Goal: Task Accomplishment & Management: Use online tool/utility

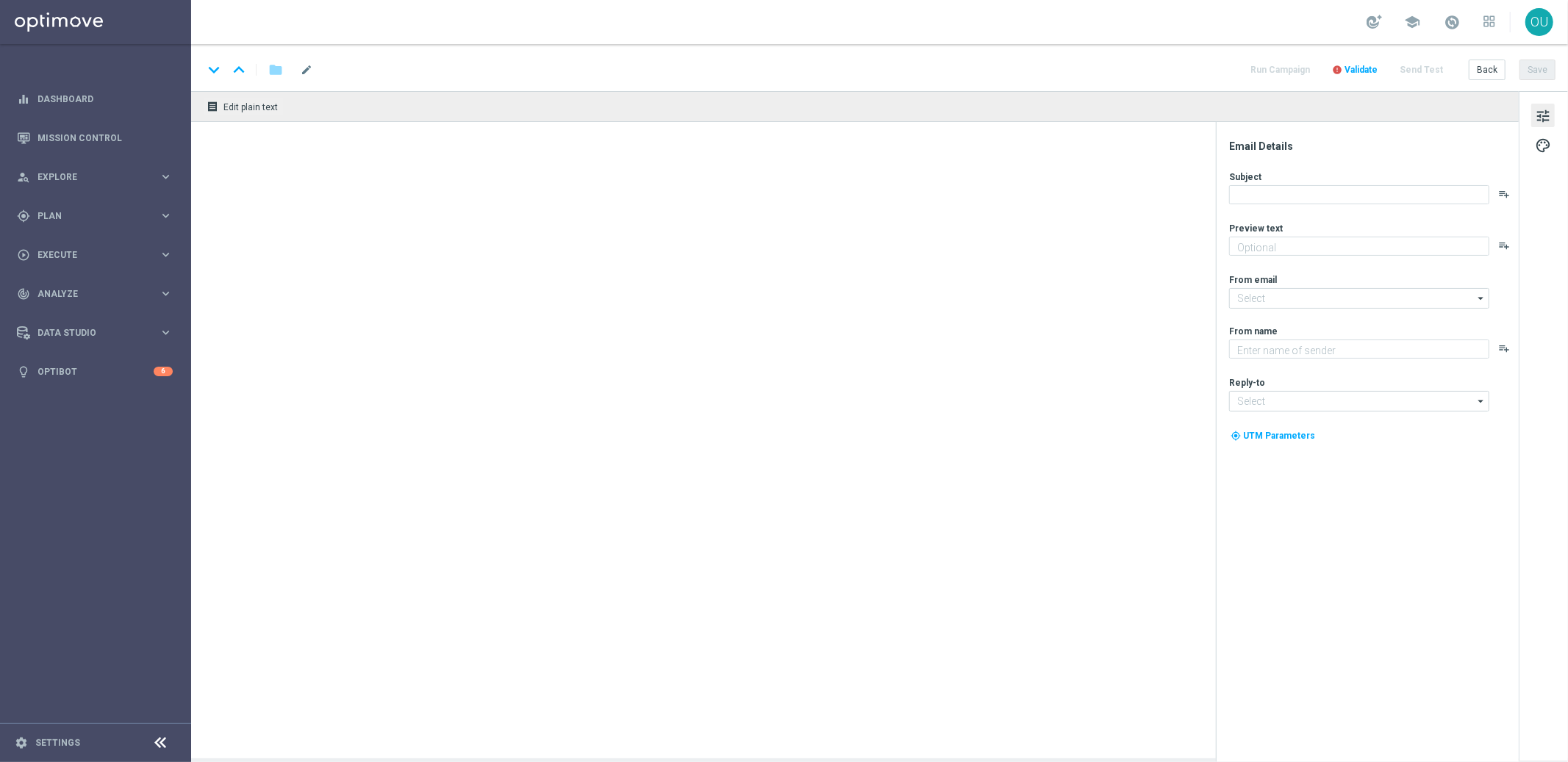
type textarea "[DEMOGRAPHIC_DATA] com 50% OFF e jogue 4 desdobramentos de 18 números"
type textarea "[DOMAIN_NAME]"
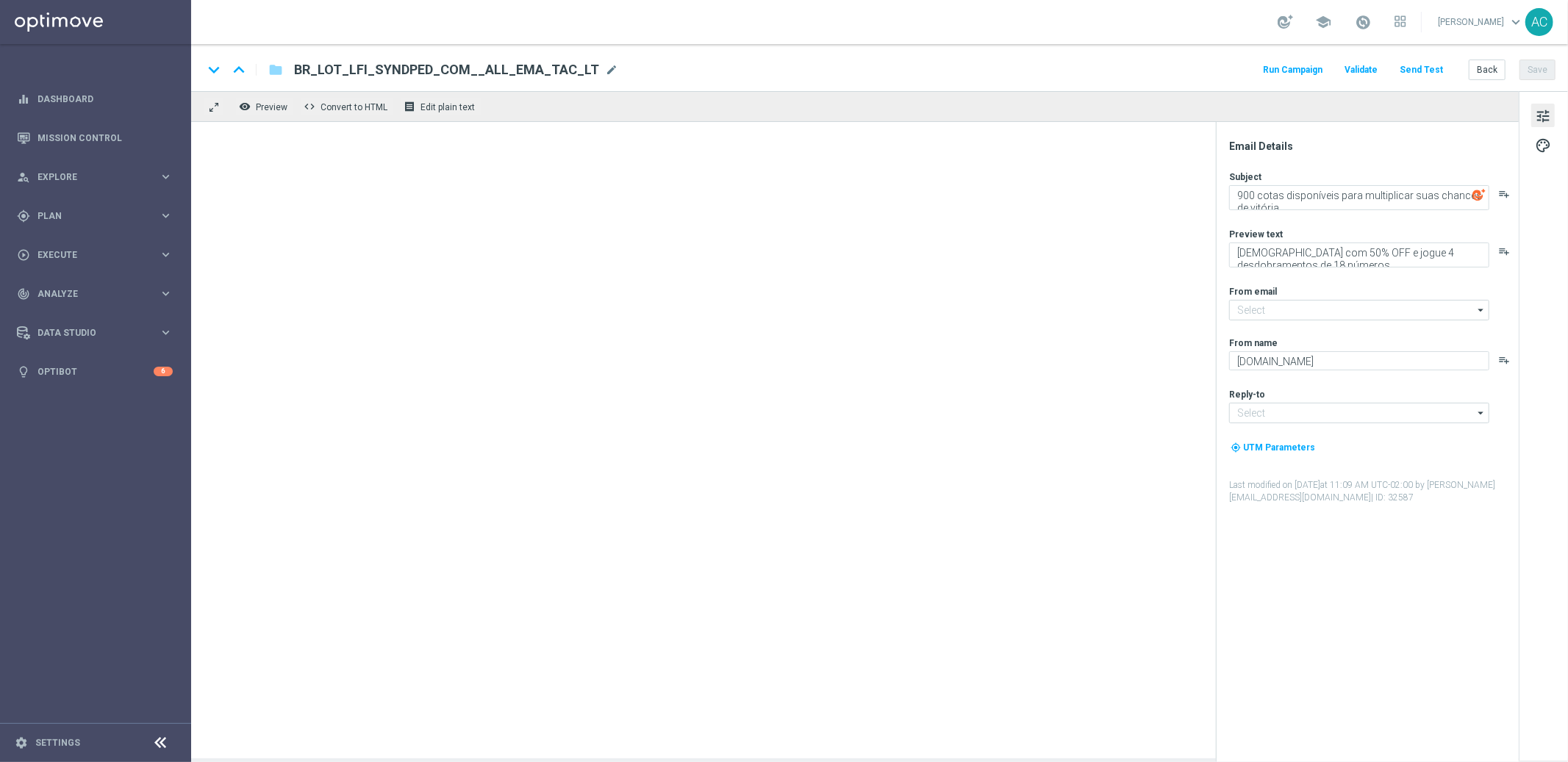
type input "[EMAIL_ADDRESS][DOMAIN_NAME]"
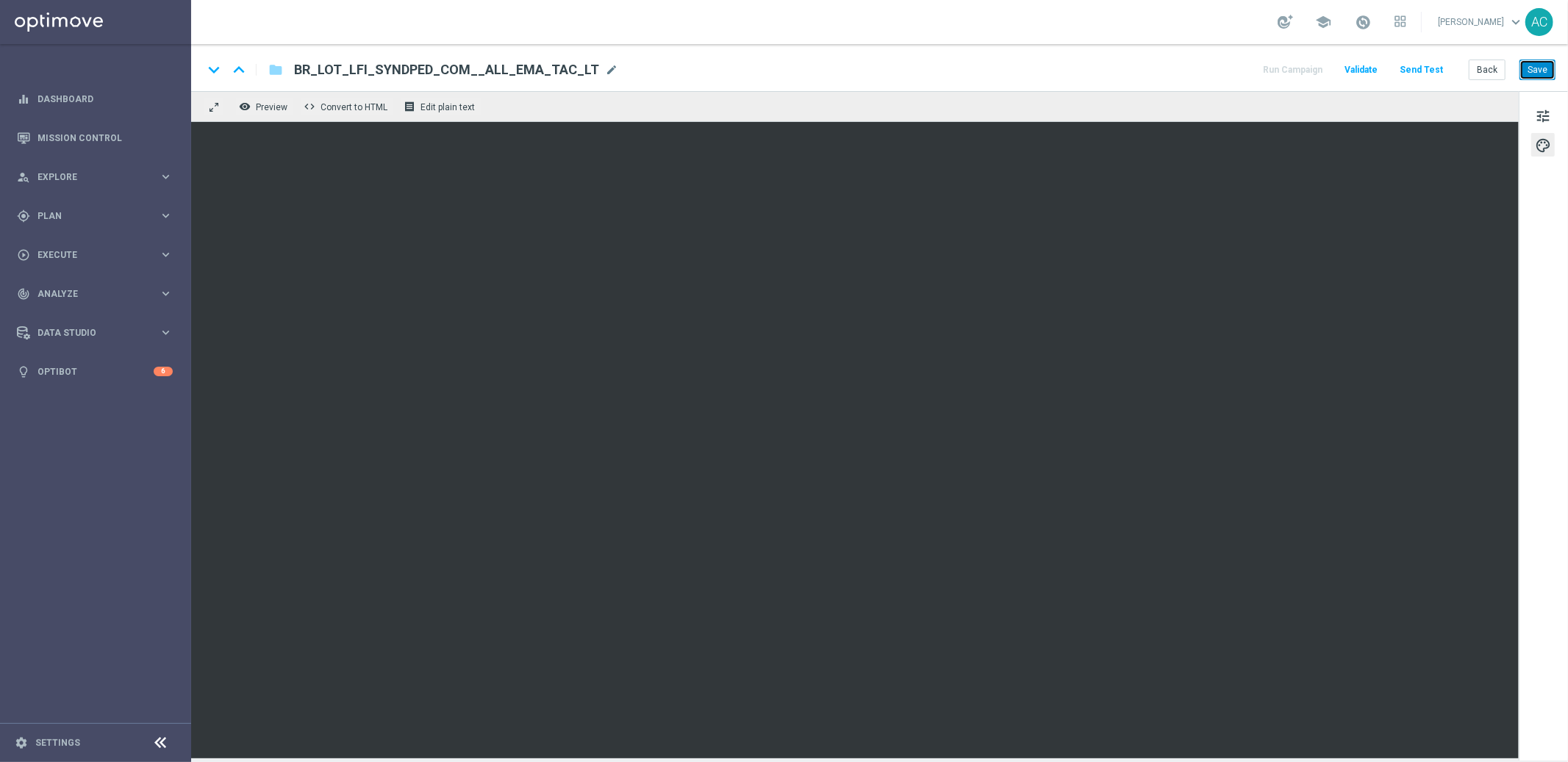
click at [1541, 77] on button "Save" at bounding box center [1538, 70] width 36 height 21
click at [1528, 71] on button "Save" at bounding box center [1538, 70] width 36 height 21
